Goal: Navigation & Orientation: Find specific page/section

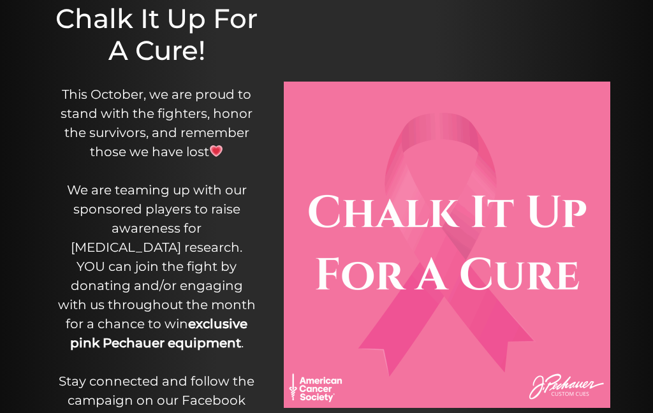
click at [629, 188] on div "Chalk It Up For A Cure! This October, we are proud to stand with the fighters, …" at bounding box center [326, 245] width 653 height 574
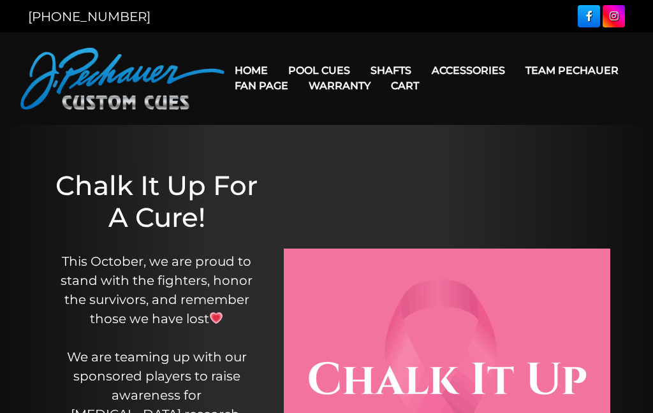
click at [515, 70] on link "Team Pechauer" at bounding box center [572, 70] width 114 height 33
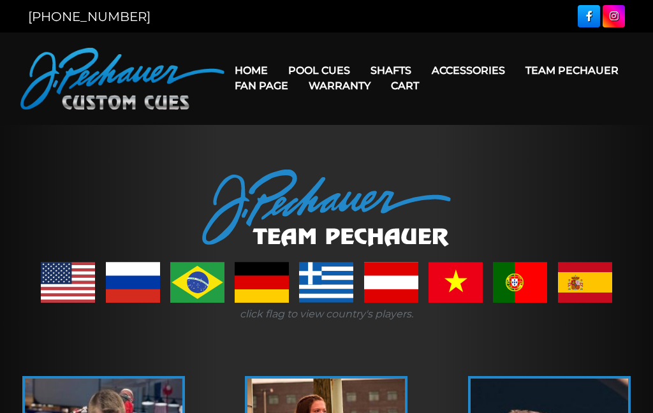
click at [327, 134] on link "Pro Series (R) – NEW" at bounding box center [357, 125] width 157 height 18
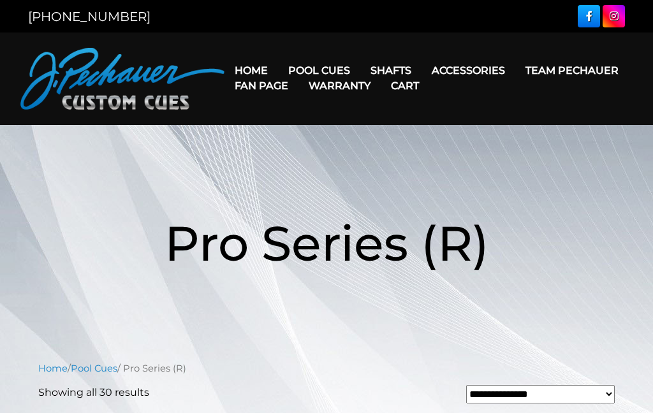
scroll to position [24, 0]
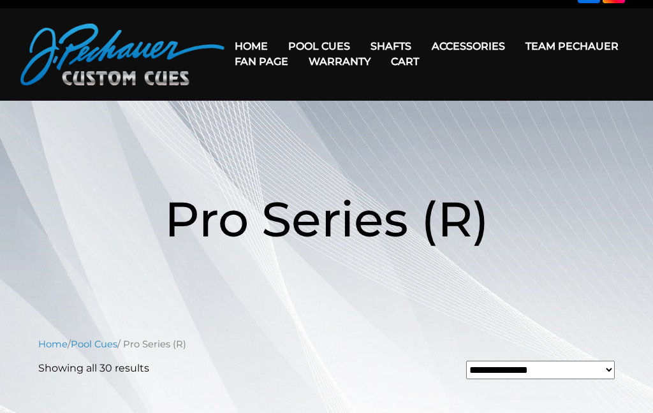
click at [298, 47] on link "Fan Page" at bounding box center [261, 61] width 74 height 33
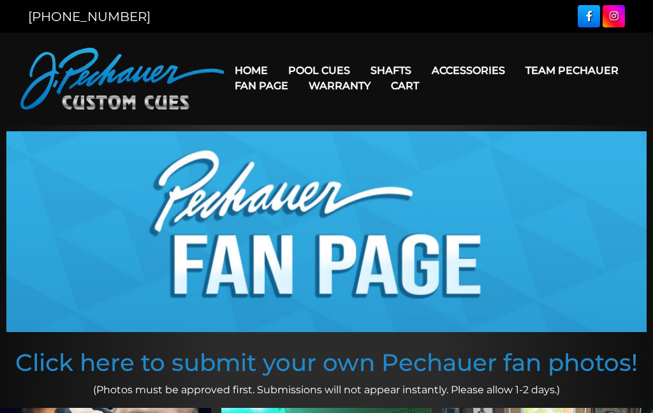
click at [421, 108] on link "Maple Shafts" at bounding box center [472, 107] width 220 height 18
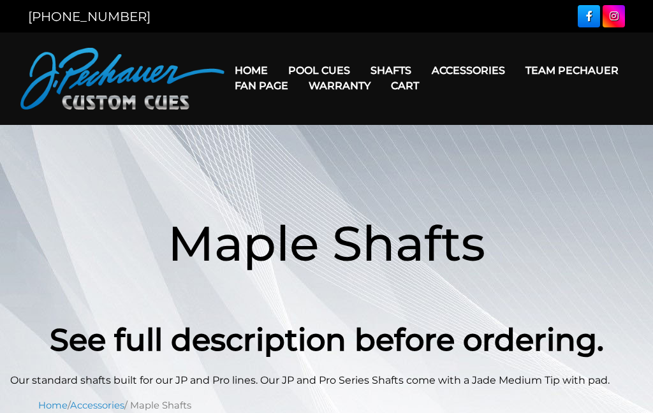
click at [381, 89] on link "Warranty" at bounding box center [339, 86] width 82 height 33
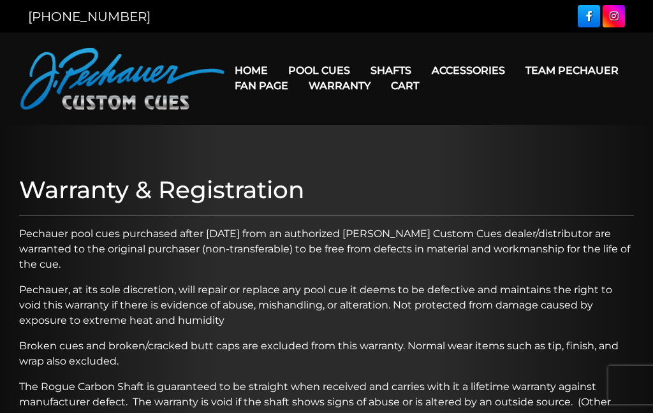
click at [324, 224] on link "Retired Cues" at bounding box center [357, 215] width 157 height 18
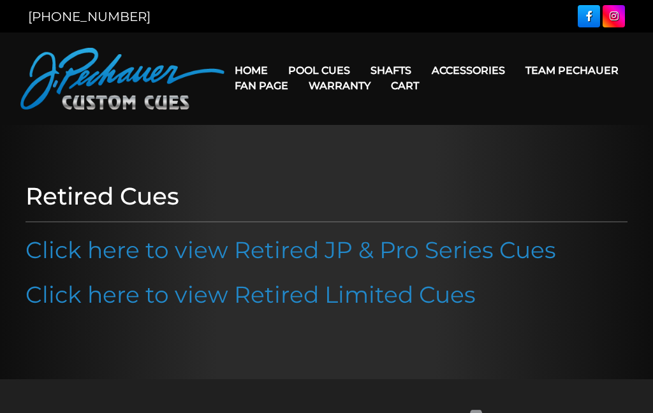
click at [388, 245] on link "Click here to view Retired JP & Pro Series Cues" at bounding box center [291, 250] width 531 height 28
click at [340, 115] on link "JP Series (T) – NEW" at bounding box center [357, 107] width 157 height 18
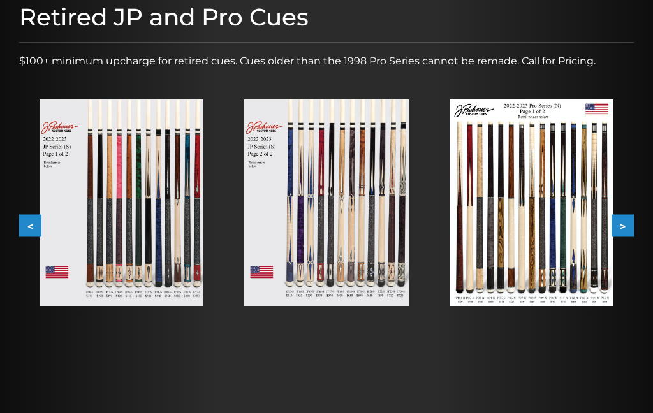
scroll to position [200, 0]
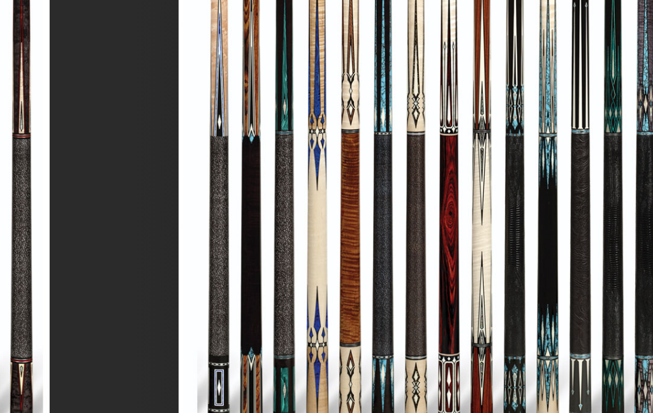
click at [450, 83] on img at bounding box center [532, 175] width 164 height 207
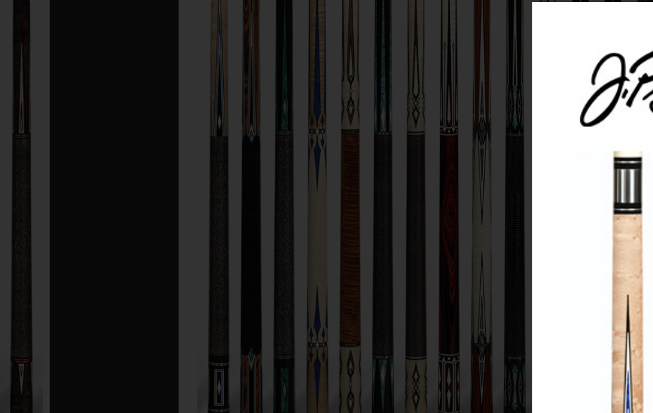
scroll to position [128, 0]
